Goal: Task Accomplishment & Management: Use online tool/utility

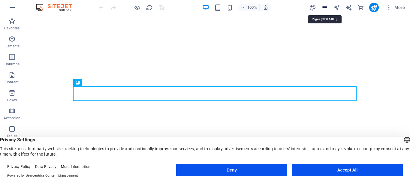
click at [327, 7] on icon "pages" at bounding box center [324, 7] width 7 height 7
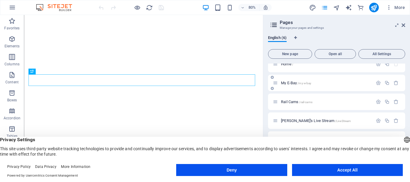
scroll to position [9, 0]
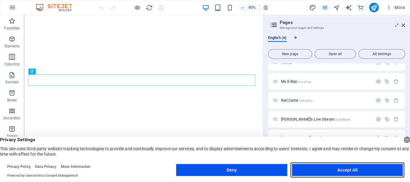
click at [318, 168] on button "Accept All" at bounding box center [347, 170] width 111 height 12
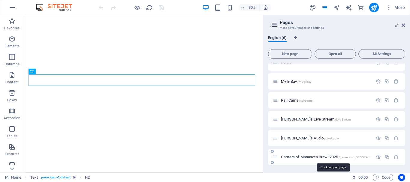
click at [337, 156] on span "Gamers of Manasota Brawl 2025 /gamers-of-[GEOGRAPHIC_DATA]-brawl-2025" at bounding box center [341, 157] width 121 height 5
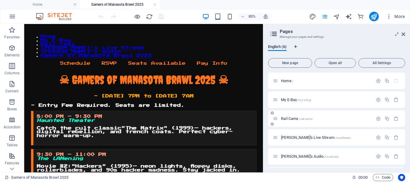
scroll to position [18, 0]
click at [395, 157] on icon "button" at bounding box center [396, 157] width 5 height 5
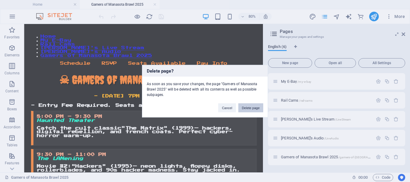
click at [256, 111] on button "Delete page" at bounding box center [250, 107] width 25 height 9
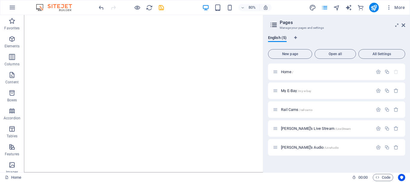
scroll to position [0, 0]
click at [397, 129] on icon "button" at bounding box center [396, 128] width 5 height 5
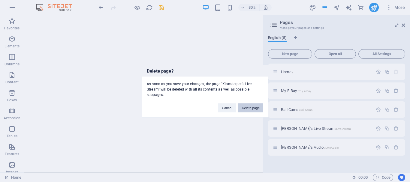
click at [257, 109] on button "Delete page" at bounding box center [250, 107] width 25 height 9
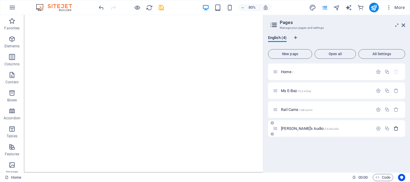
click at [396, 129] on icon "button" at bounding box center [396, 128] width 5 height 5
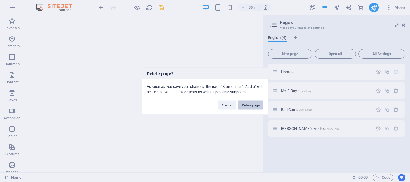
click at [247, 104] on button "Delete page" at bounding box center [250, 105] width 25 height 9
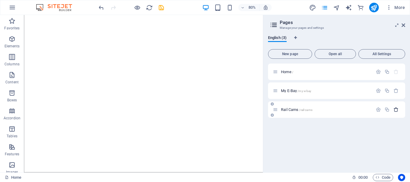
click at [396, 110] on icon "button" at bounding box center [396, 109] width 5 height 5
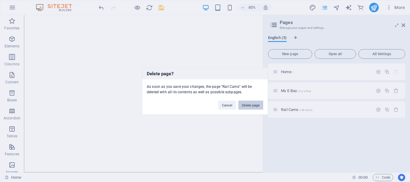
click at [253, 106] on button "Delete page" at bounding box center [250, 105] width 25 height 9
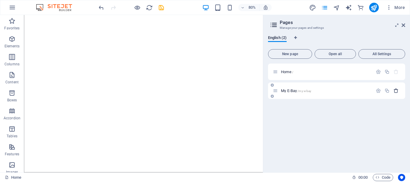
click at [398, 92] on icon "button" at bounding box center [396, 90] width 5 height 5
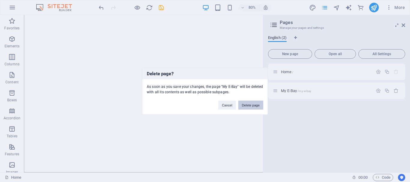
click at [261, 107] on button "Delete page" at bounding box center [250, 105] width 25 height 9
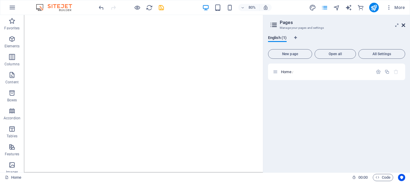
click at [403, 27] on icon at bounding box center [404, 25] width 4 height 5
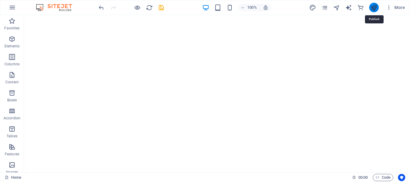
click at [374, 9] on icon "publish" at bounding box center [374, 7] width 7 height 7
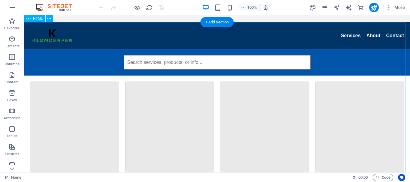
drag, startPoint x: 87, startPoint y: 67, endPoint x: 35, endPoint y: 25, distance: 66.6
drag, startPoint x: 120, startPoint y: 37, endPoint x: 73, endPoint y: 30, distance: 47.4
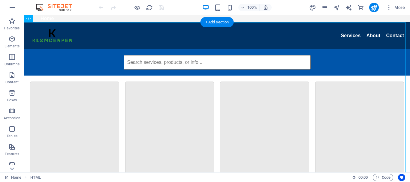
drag, startPoint x: 96, startPoint y: 35, endPoint x: 112, endPoint y: 37, distance: 16.1
drag, startPoint x: 102, startPoint y: 33, endPoint x: 183, endPoint y: 44, distance: 82.1
drag, startPoint x: 272, startPoint y: 41, endPoint x: 262, endPoint y: 44, distance: 10.5
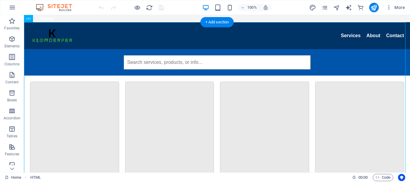
drag, startPoint x: 74, startPoint y: 57, endPoint x: 70, endPoint y: 57, distance: 4.5
click at [325, 8] on icon "pages" at bounding box center [324, 7] width 7 height 7
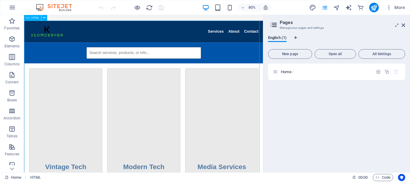
click at [32, 18] on span "HTML" at bounding box center [35, 18] width 8 height 3
click at [44, 17] on icon at bounding box center [43, 17] width 3 height 5
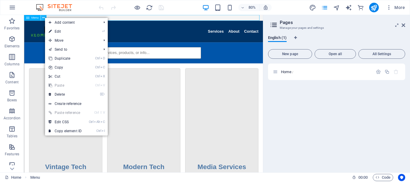
click at [44, 17] on icon at bounding box center [43, 17] width 3 height 5
click at [33, 17] on span "Menu" at bounding box center [34, 18] width 7 height 3
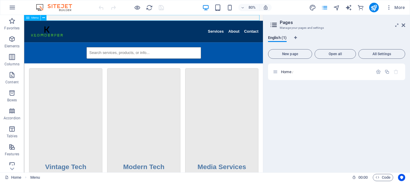
click at [34, 18] on span "Menu" at bounding box center [34, 18] width 7 height 3
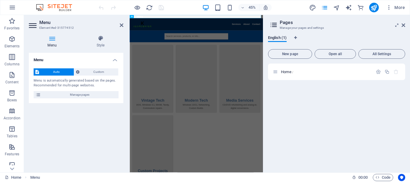
click at [34, 23] on icon at bounding box center [33, 26] width 9 height 10
click at [121, 24] on icon at bounding box center [122, 25] width 4 height 5
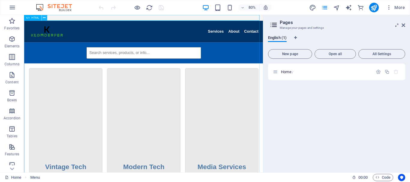
click at [44, 18] on icon at bounding box center [44, 17] width 3 height 5
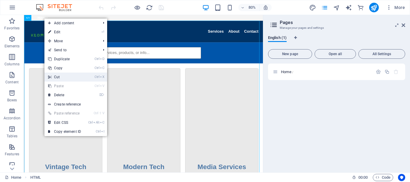
click at [59, 75] on link "Ctrl X Cut" at bounding box center [64, 77] width 40 height 9
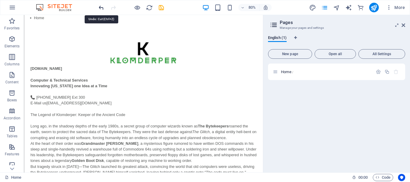
click at [102, 8] on icon "undo" at bounding box center [101, 7] width 7 height 7
